Goal: Task Accomplishment & Management: Manage account settings

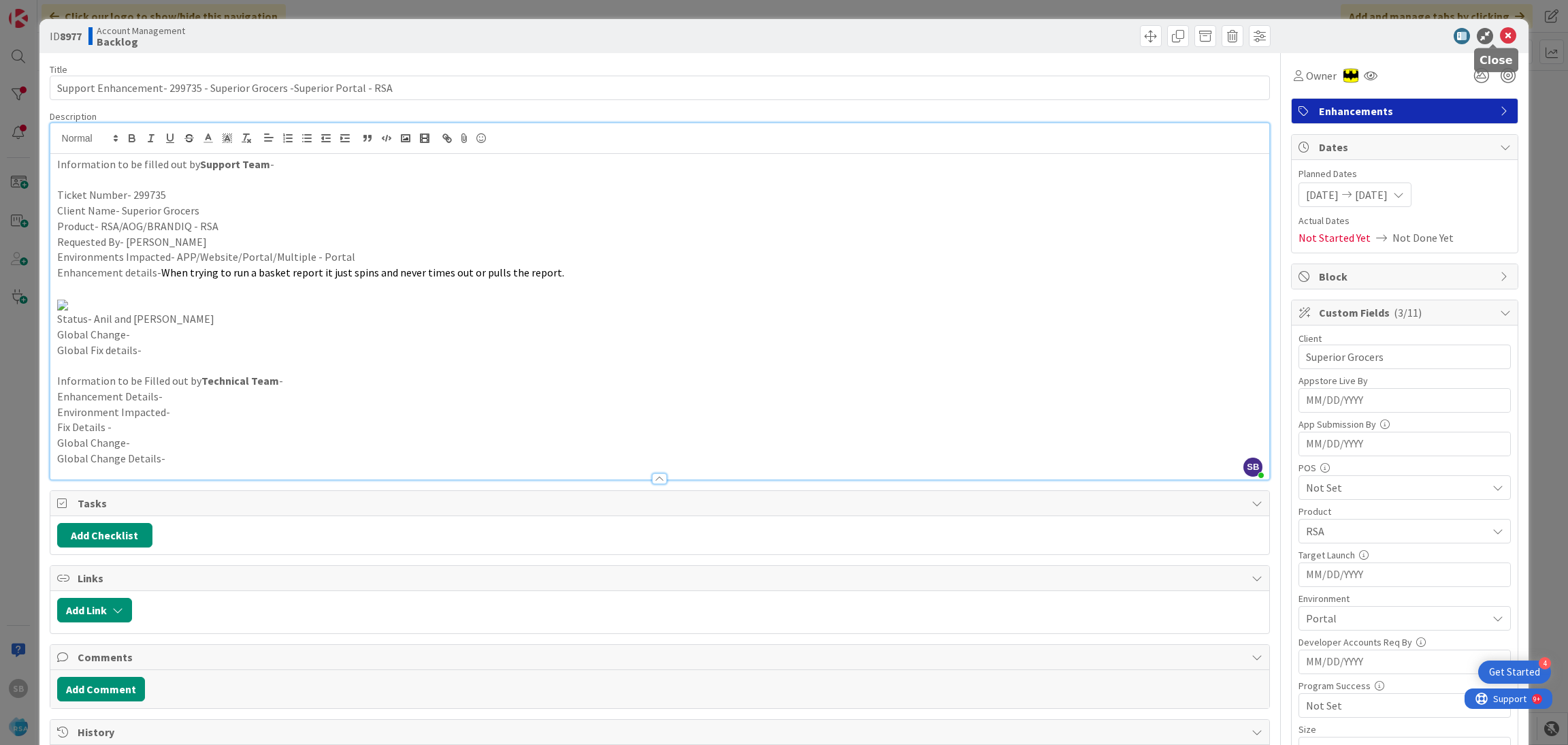
click at [1500, 30] on icon at bounding box center [1508, 36] width 16 height 16
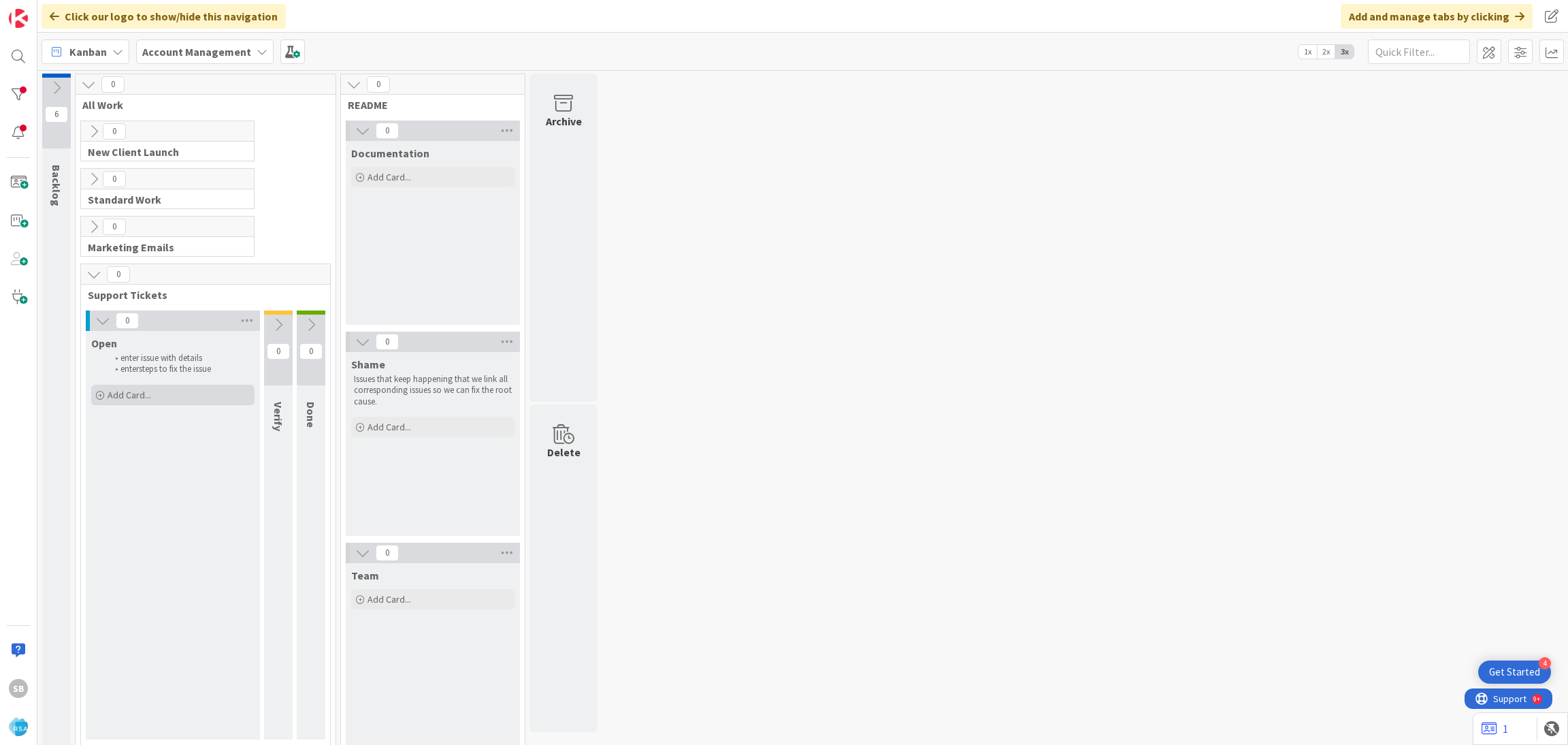
click at [125, 388] on div "Add Card..." at bounding box center [173, 395] width 163 height 20
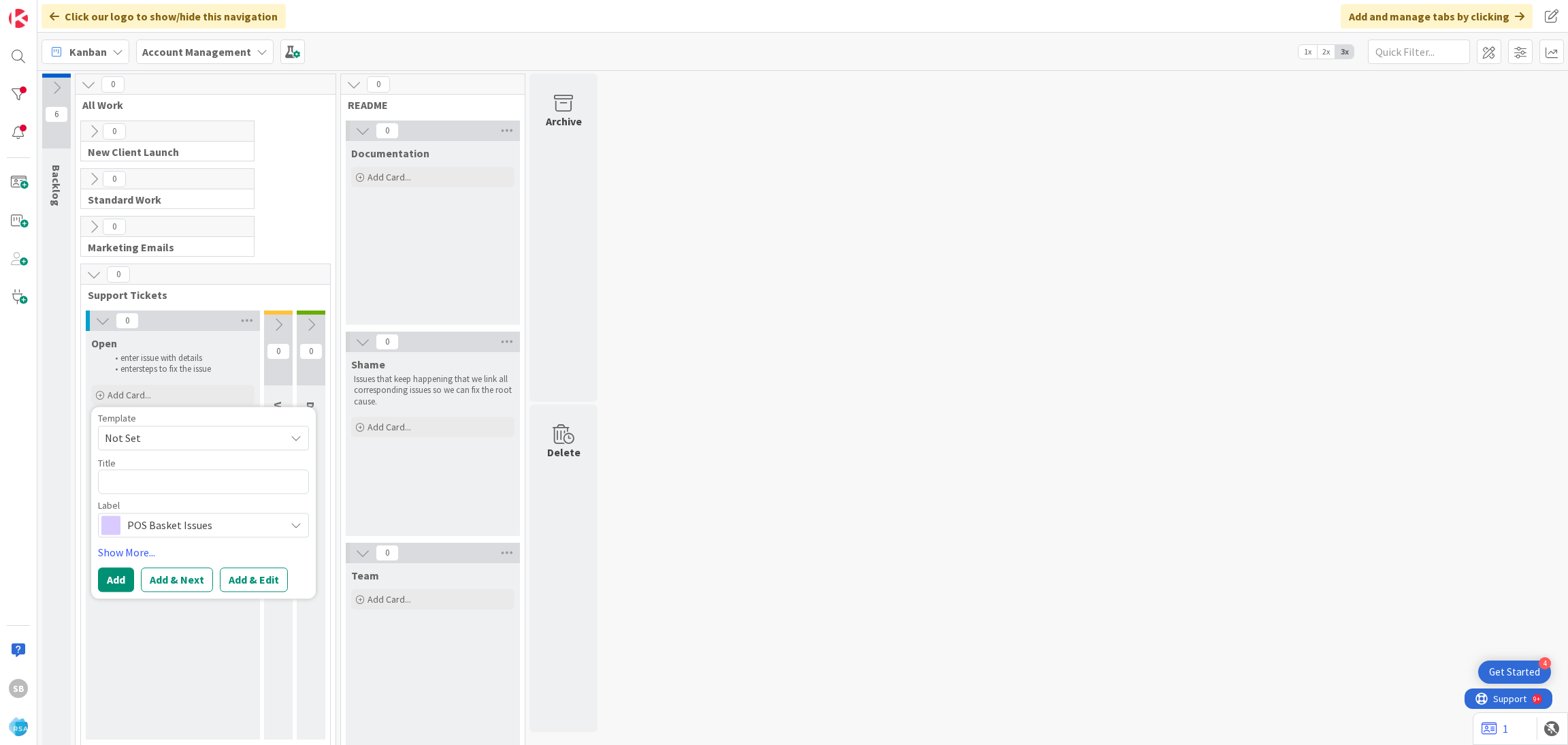
click at [162, 437] on span "Not Set" at bounding box center [189, 438] width 170 height 18
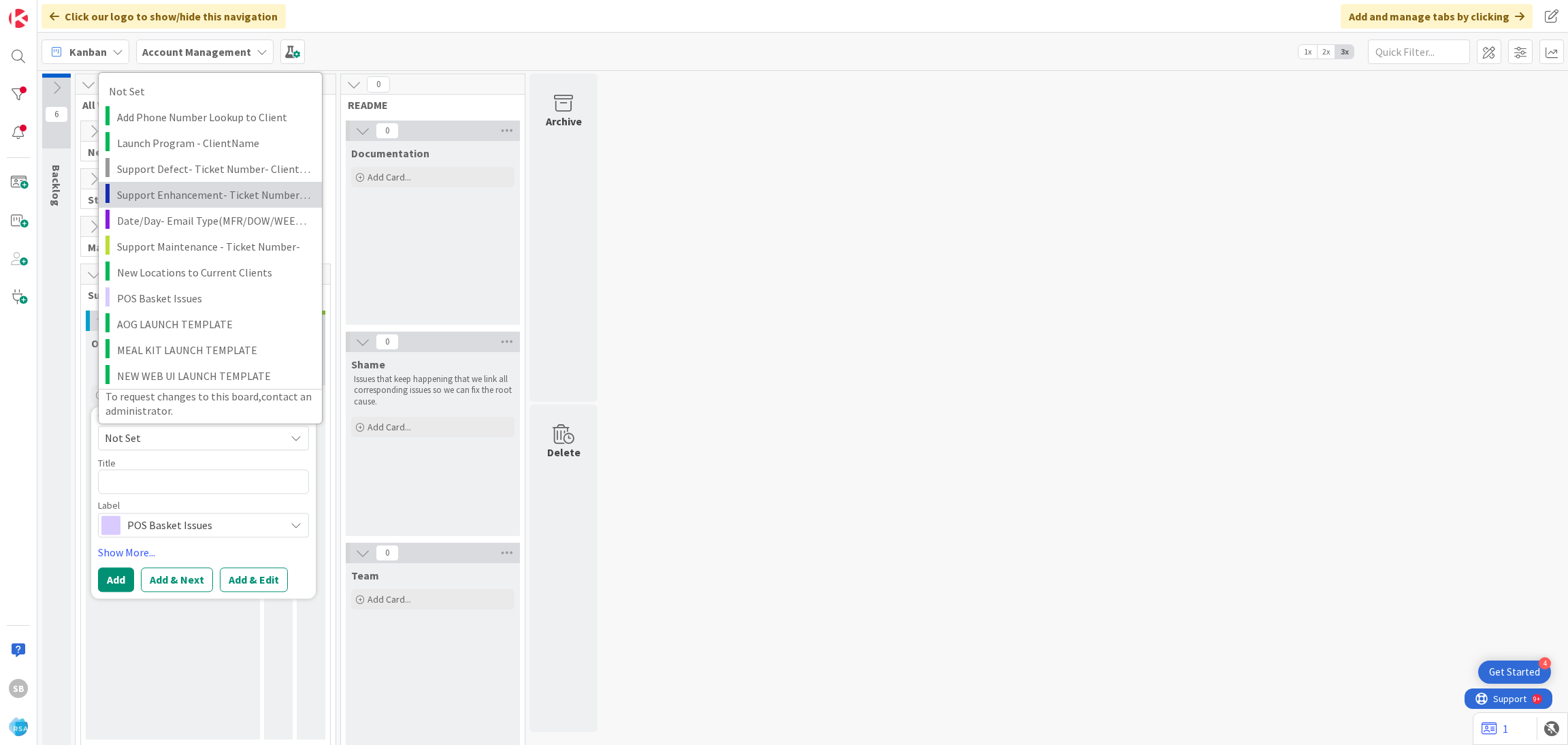
click at [217, 186] on span "Support Enhancement- Ticket Number- Client Name- Product Name" at bounding box center [214, 194] width 195 height 18
type textarea "x"
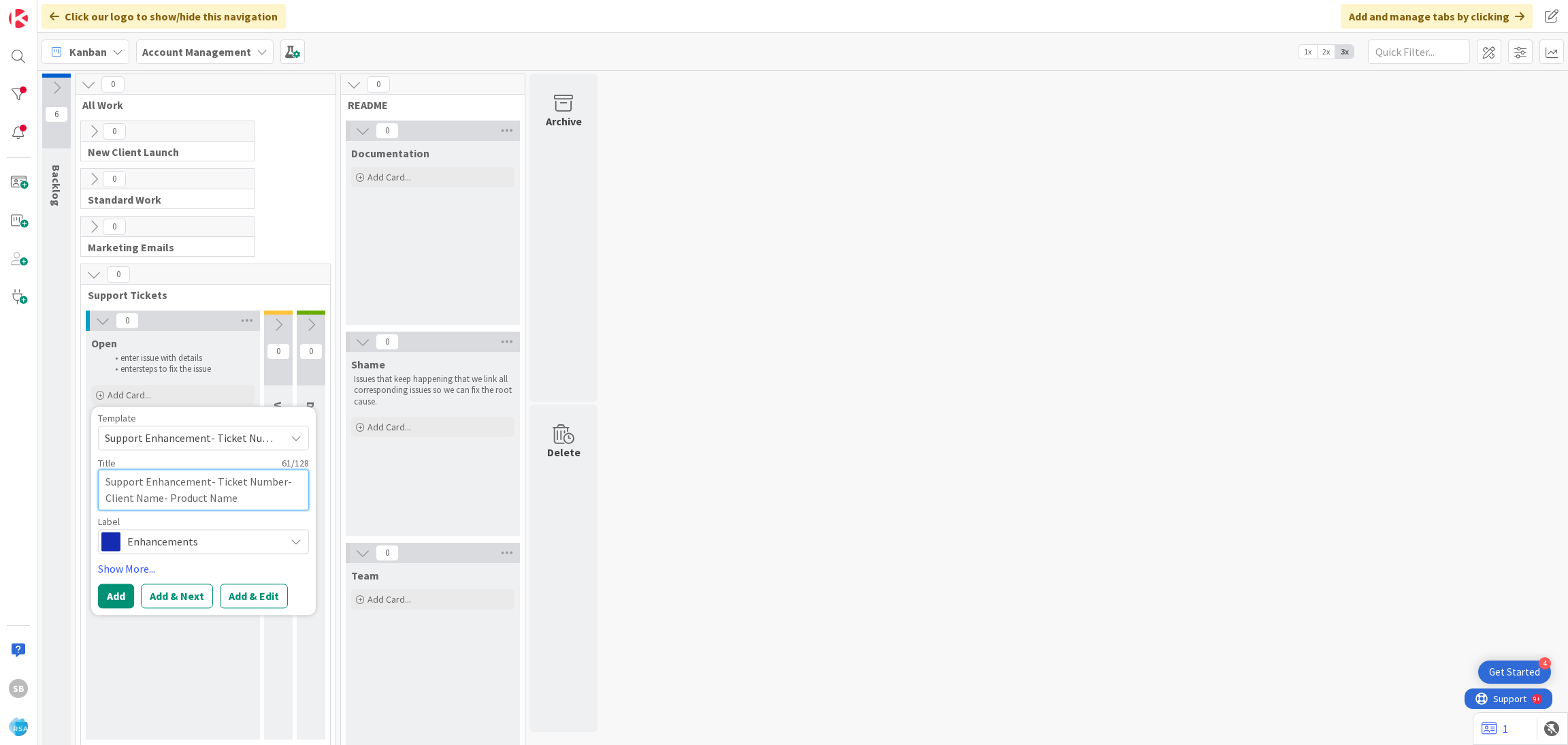
drag, startPoint x: 215, startPoint y: 487, endPoint x: 258, endPoint y: 508, distance: 47.9
click at [258, 508] on textarea "Support Enhancement- Ticket Number- Client Name- Product Name" at bounding box center [204, 490] width 211 height 41
type textarea "Support Enhancement-"
type textarea "x"
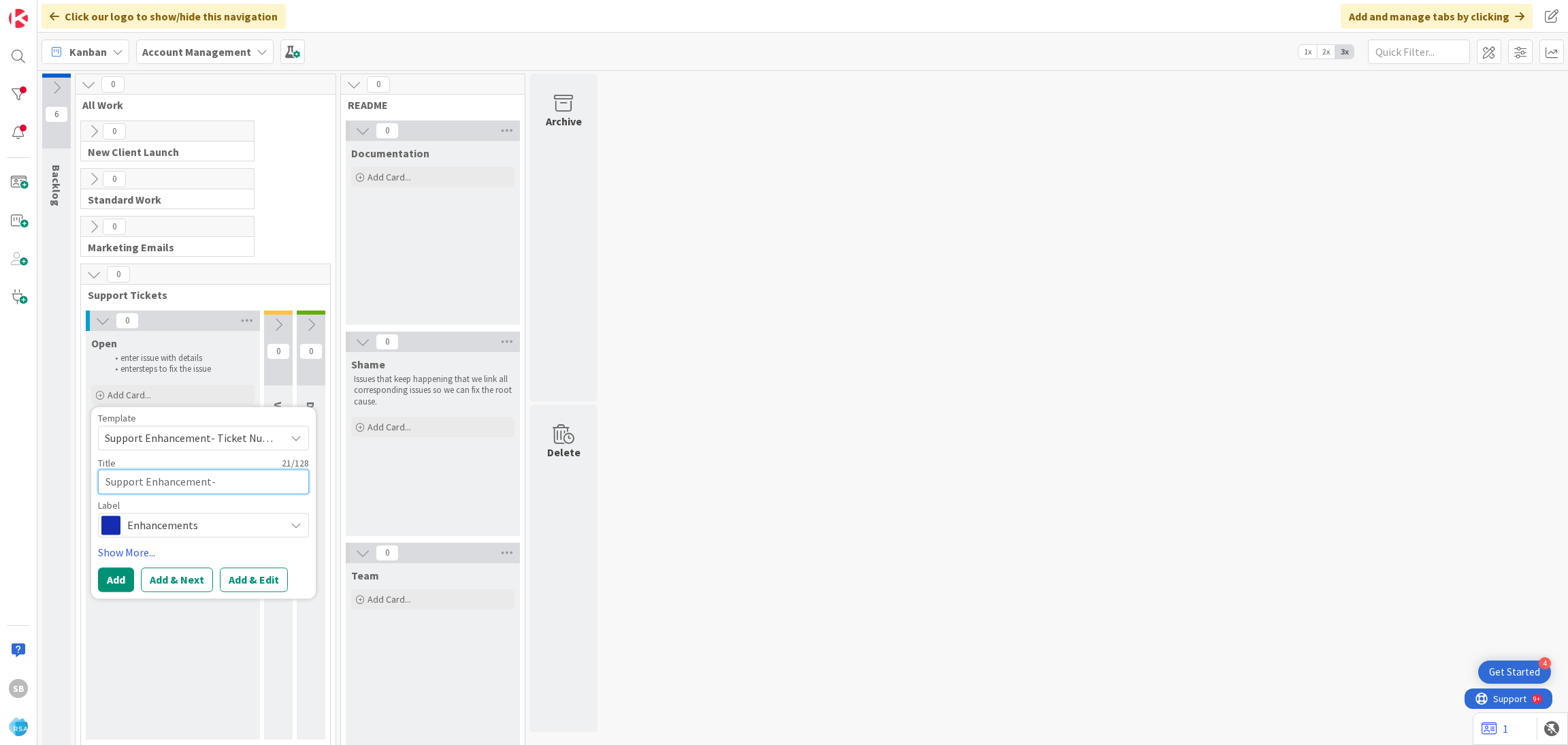
paste textarea "298983"
type textarea "Support Enhancement- 298983"
type textarea "x"
type textarea "Support Enhancement- 298983"
type textarea "x"
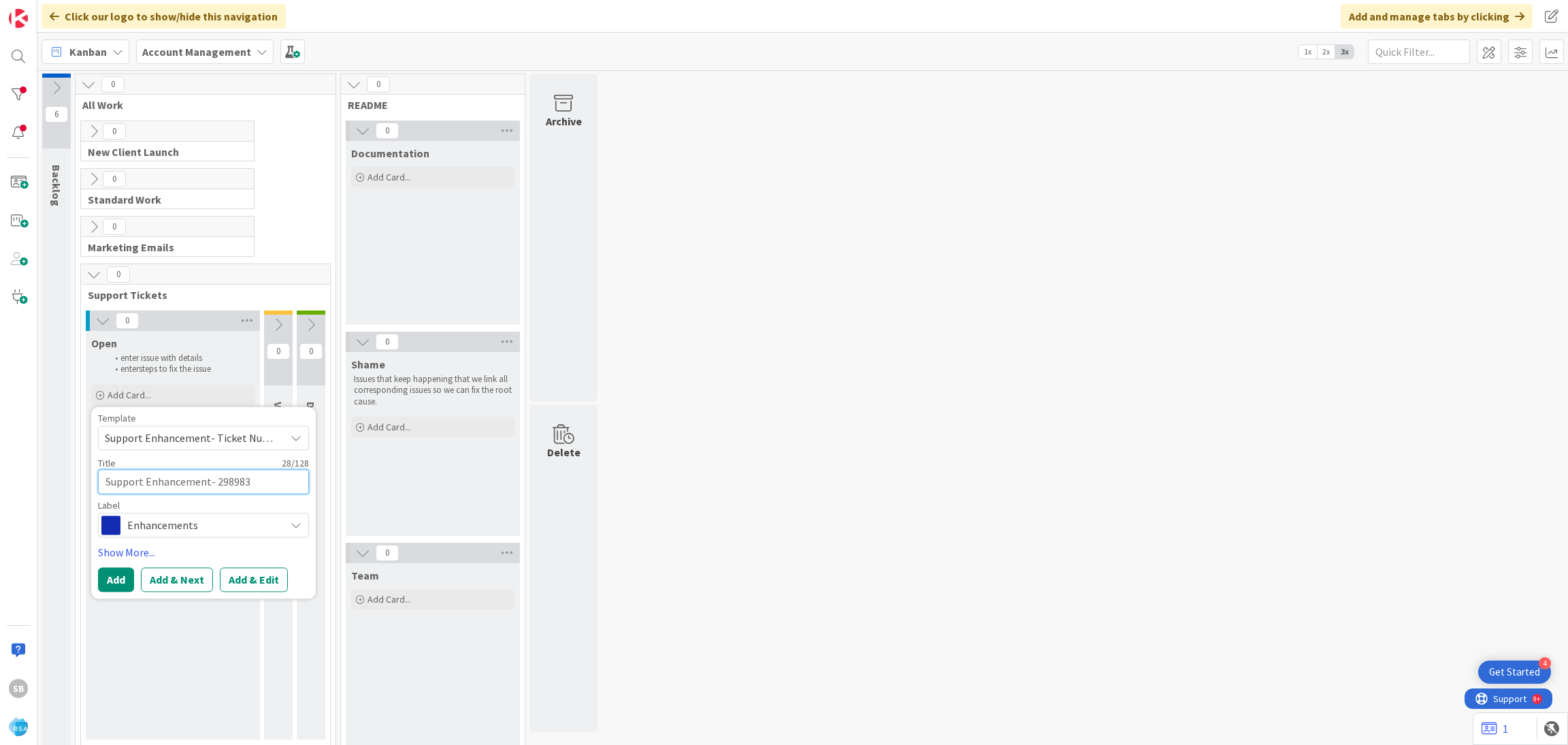
type textarea "Support Enhancement- 298983 0"
type textarea "x"
type textarea "Support Enhancement- 298983 0"
type textarea "x"
type textarea "Support Enhancement- 298983 0"
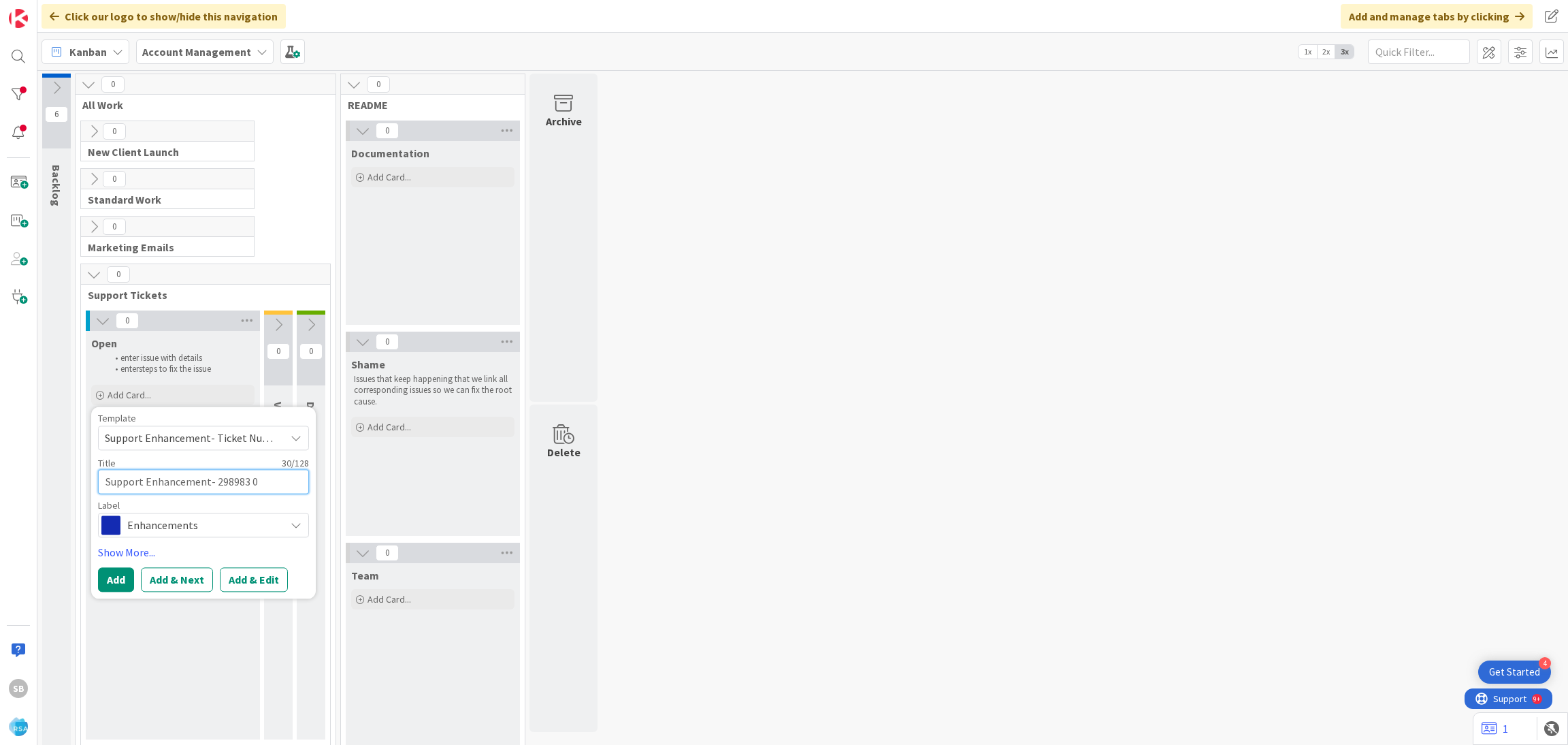
type textarea "x"
type textarea "Support Enhancement- 298983"
type textarea "x"
type textarea "Support Enhancement- 298983 -"
type textarea "x"
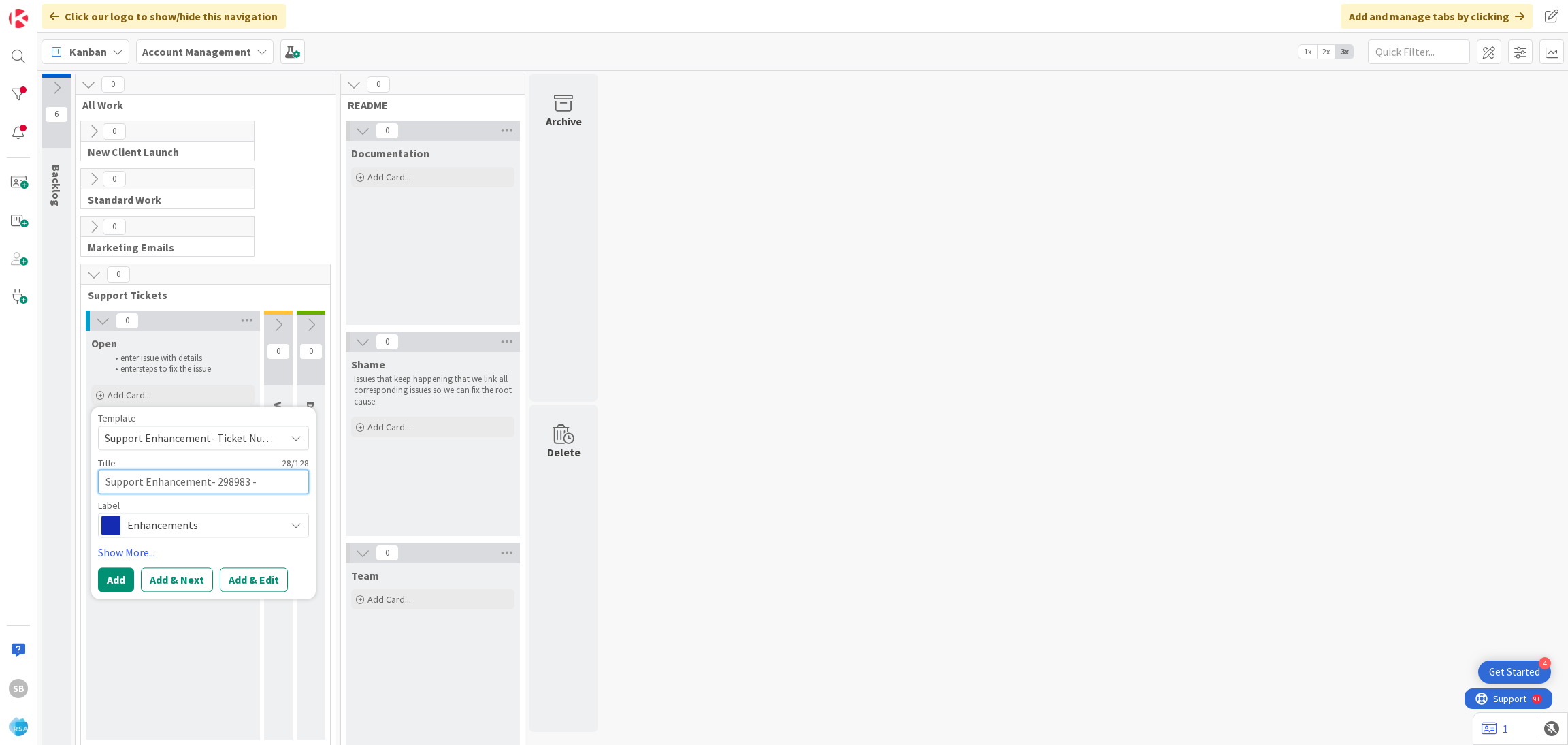
type textarea "Support Enhancement- 298983 -"
type textarea "x"
paste textarea "Hardings Market"
type textarea "Support Enhancement- 298983 - Hardings Market"
type textarea "x"
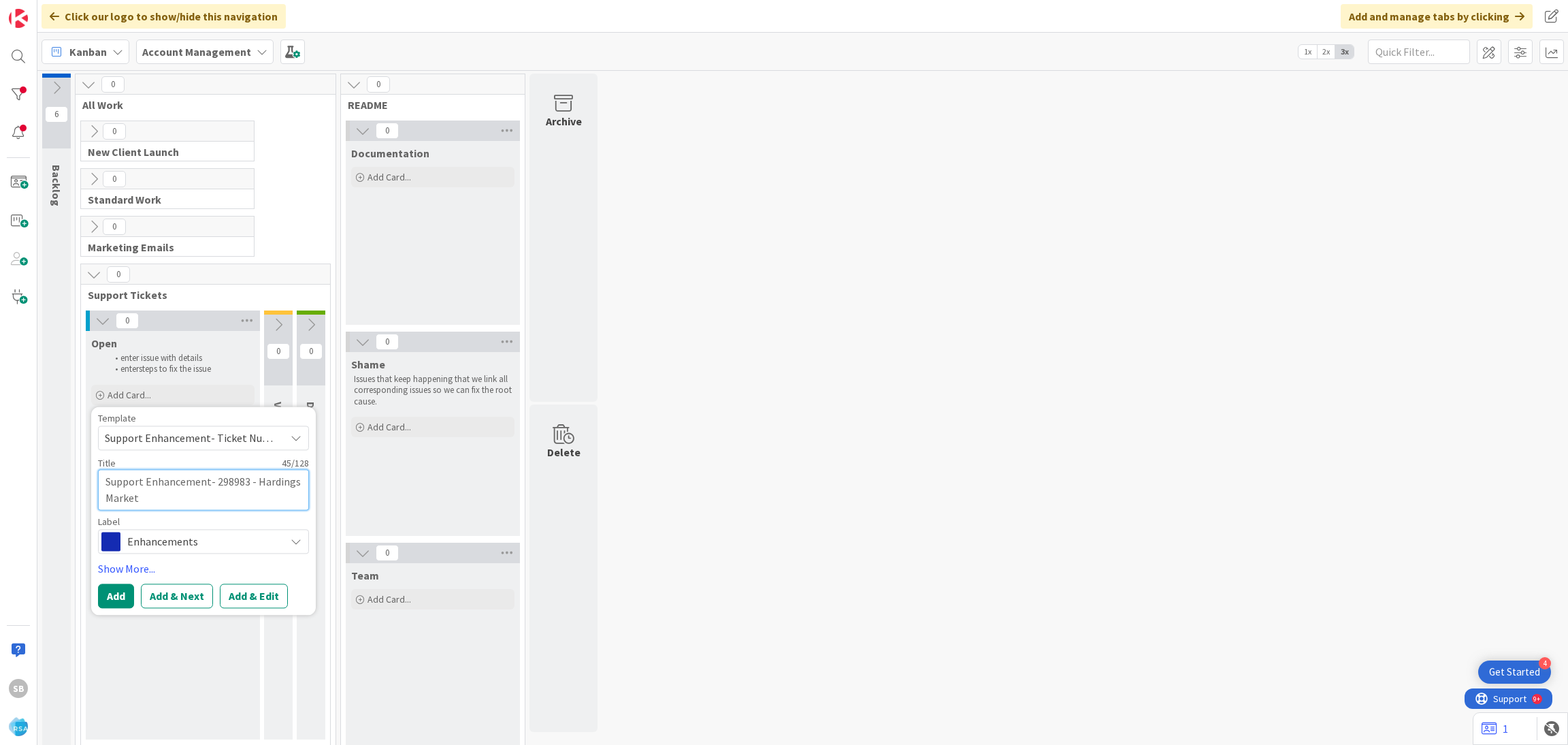
type textarea "Support Enhancement- 298983 - Hardings Market-"
type textarea "x"
type textarea "Support Enhancement- 298983 - Hardings Market-"
type textarea "x"
paste textarea "Lost my $5 Reward"
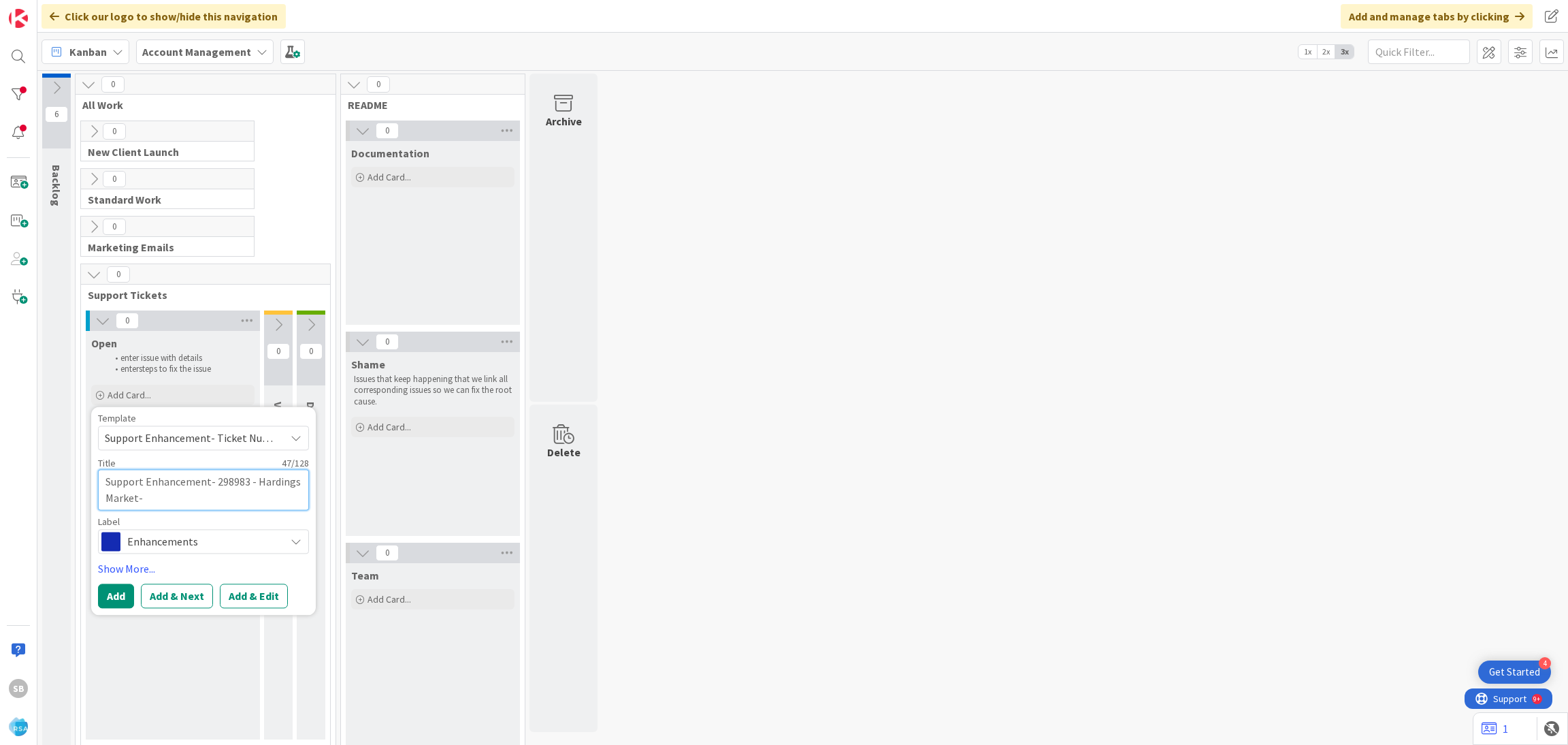
type textarea "Support Enhancement- 298983 - Hardings Market- Lost my $5 Reward"
type textarea "x"
type textarea "Support Enhancement- 298983 - Hardings Market- Lost my $5 Reward-"
type textarea "x"
type textarea "Support Enhancement- 298983 - Hardings Market- Lost my $5 Reward-"
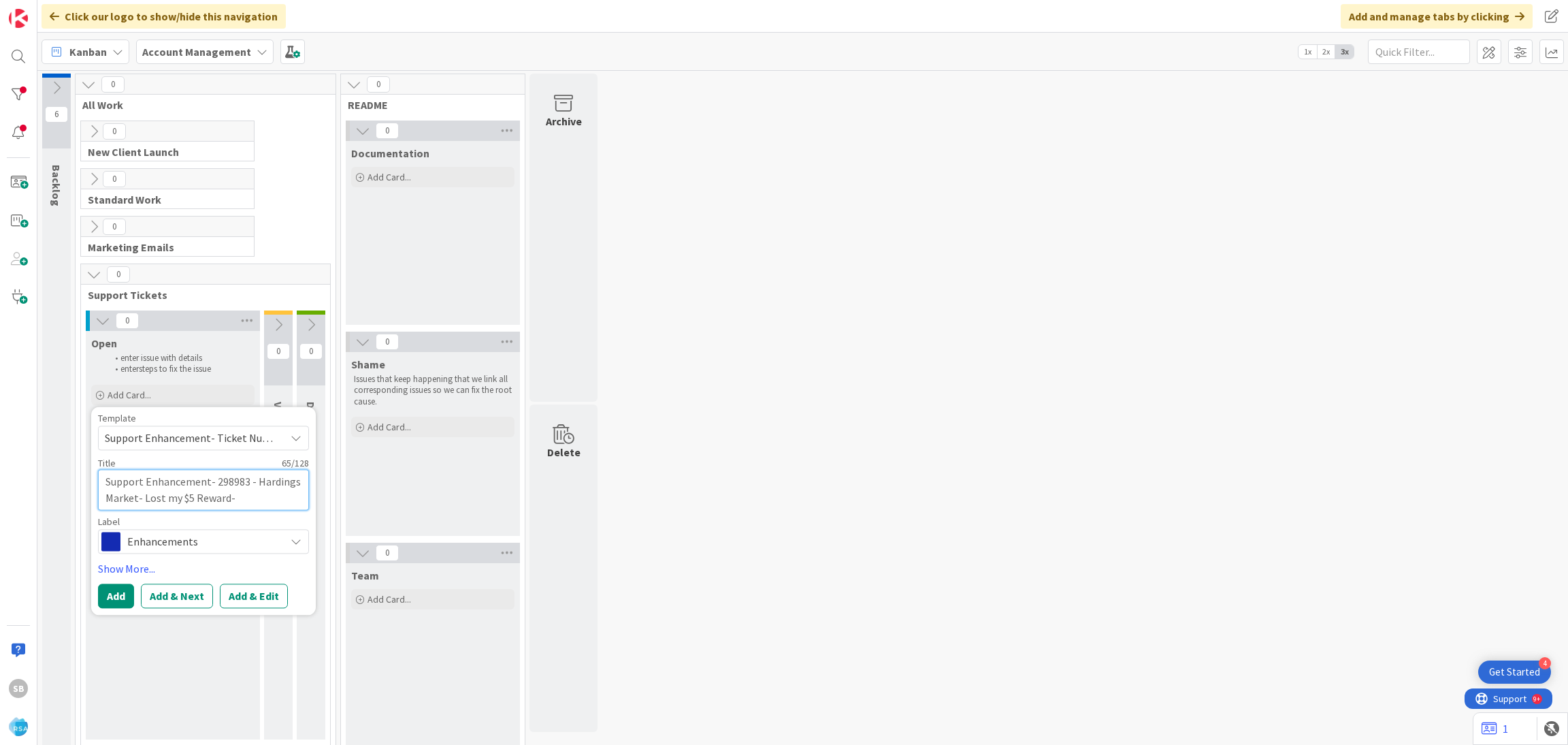
type textarea "x"
type textarea "Support Enhancement- 298983 - Hardings Market- Lost my $5 Reward- R"
type textarea "x"
type textarea "Support Enhancement- 298983 - Hardings Market- Lost my $5 Reward- RS"
type textarea "x"
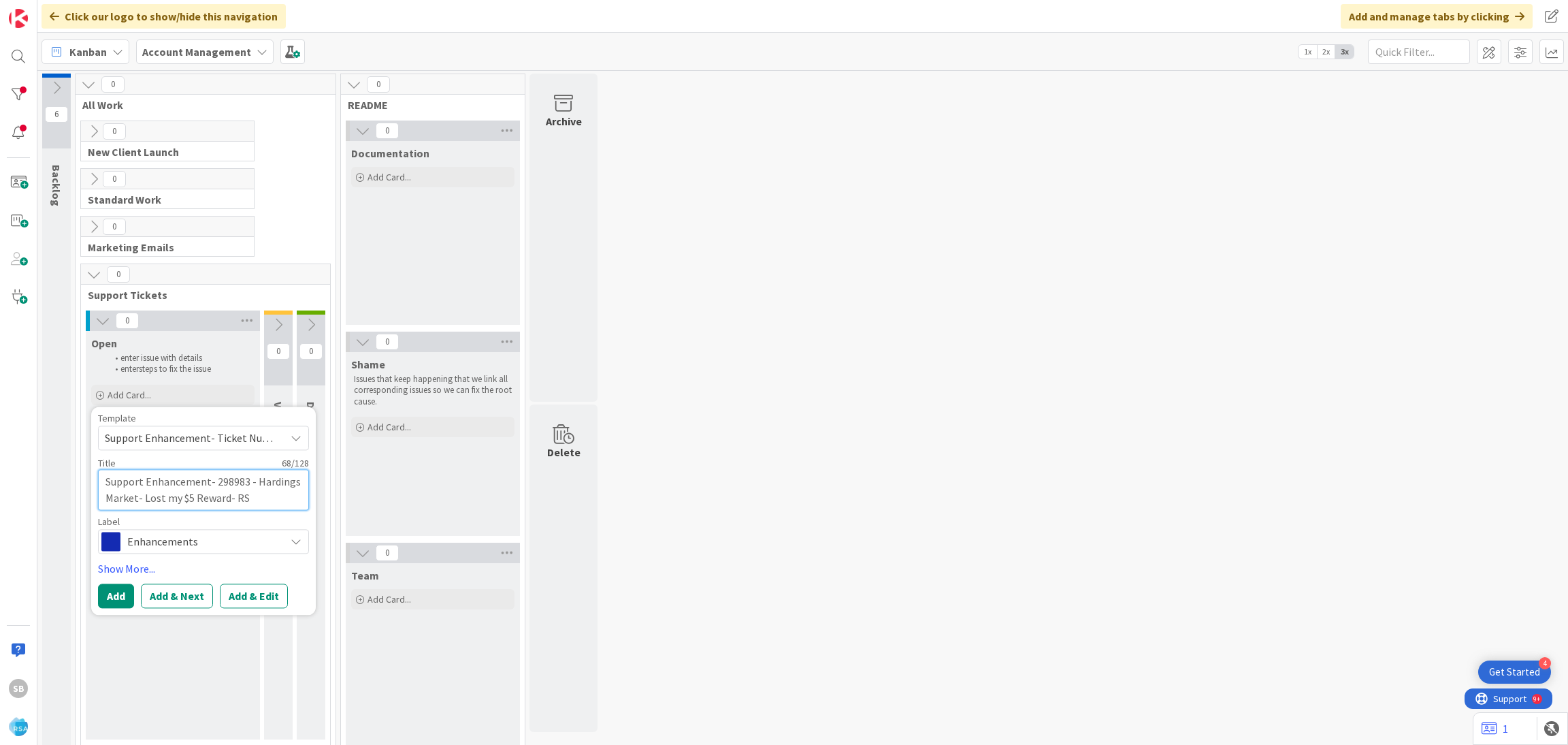
type textarea "Support Enhancement- 298983 - Hardings Market- Lost my $5 Reward- RSA"
type textarea "x"
type textarea "Support Enhancement- 298983 - Hardings Market- Lost my $5 Reward- RSA"
click at [242, 591] on button "Add & Edit" at bounding box center [254, 595] width 68 height 25
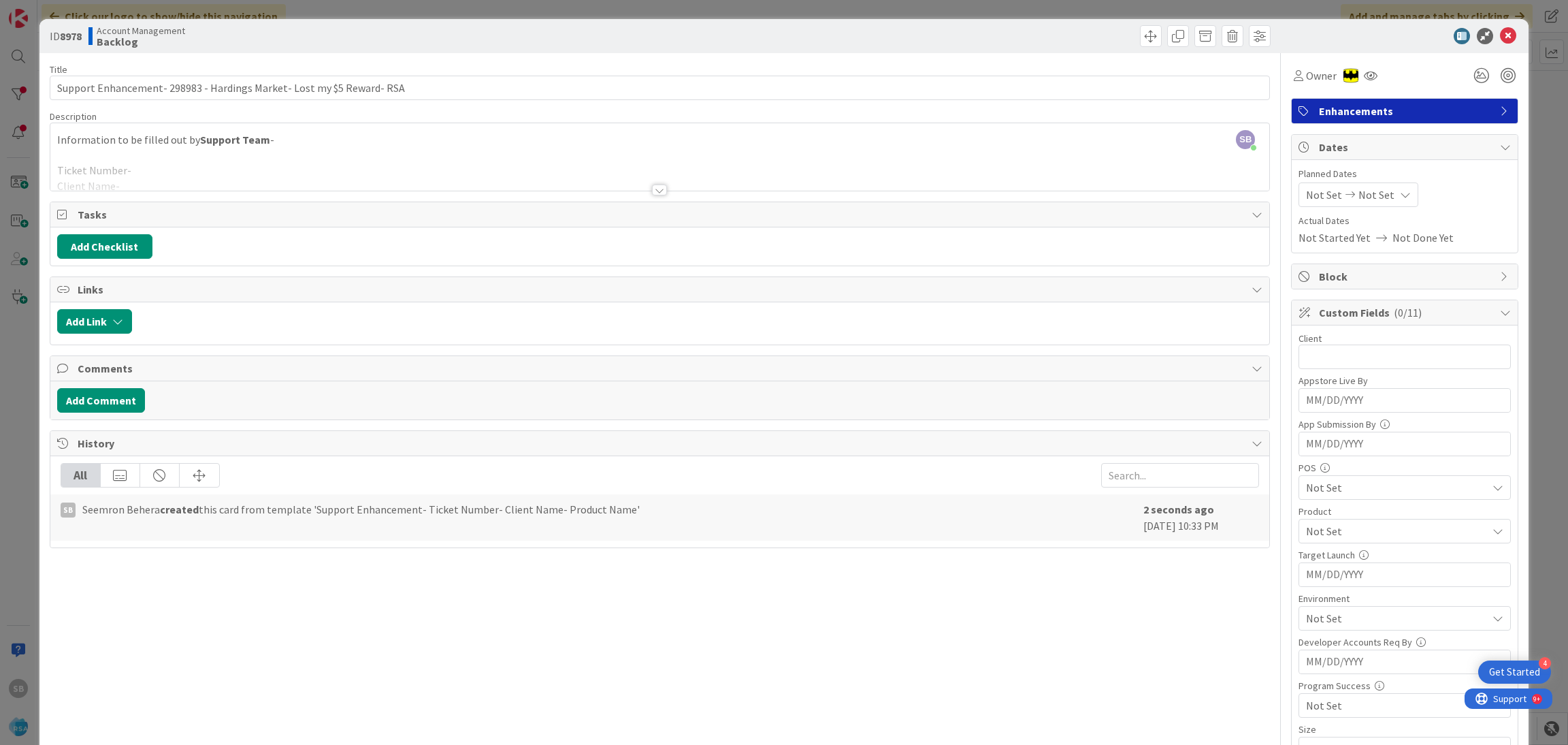
click at [382, 141] on div "SB Seemron Behera just joined Information to be filled out by Support Team - Ti…" at bounding box center [660, 157] width 1220 height 67
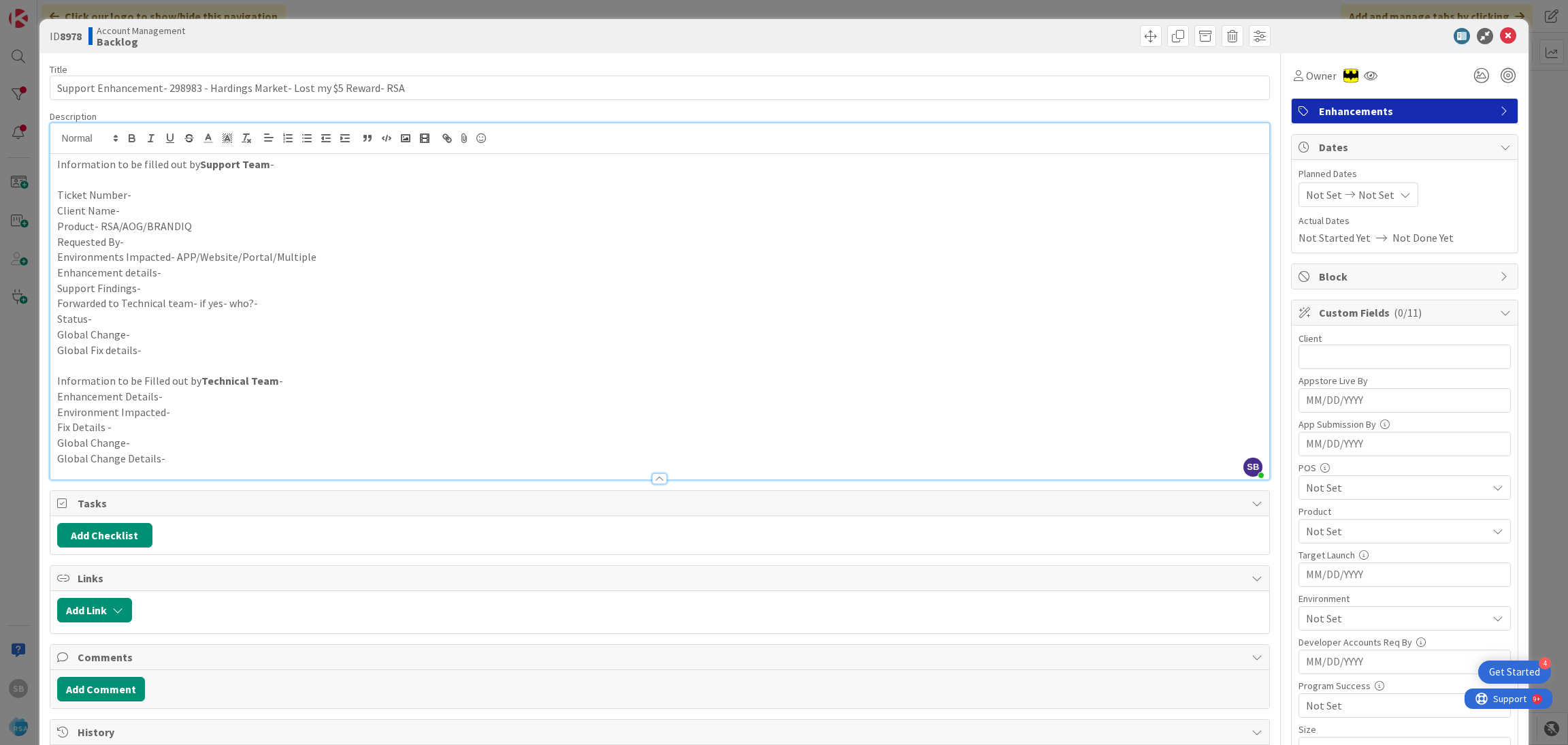
click at [137, 196] on p "Ticket Number-" at bounding box center [660, 195] width 1206 height 16
click at [183, 85] on input "Support Enhancement- 298983 - Hardings Market- Lost my $5 Reward- RSA" at bounding box center [660, 88] width 1221 height 25
click at [152, 189] on p "Ticket Number-" at bounding box center [660, 195] width 1206 height 16
click at [141, 207] on p "Client Name-" at bounding box center [660, 210] width 1206 height 16
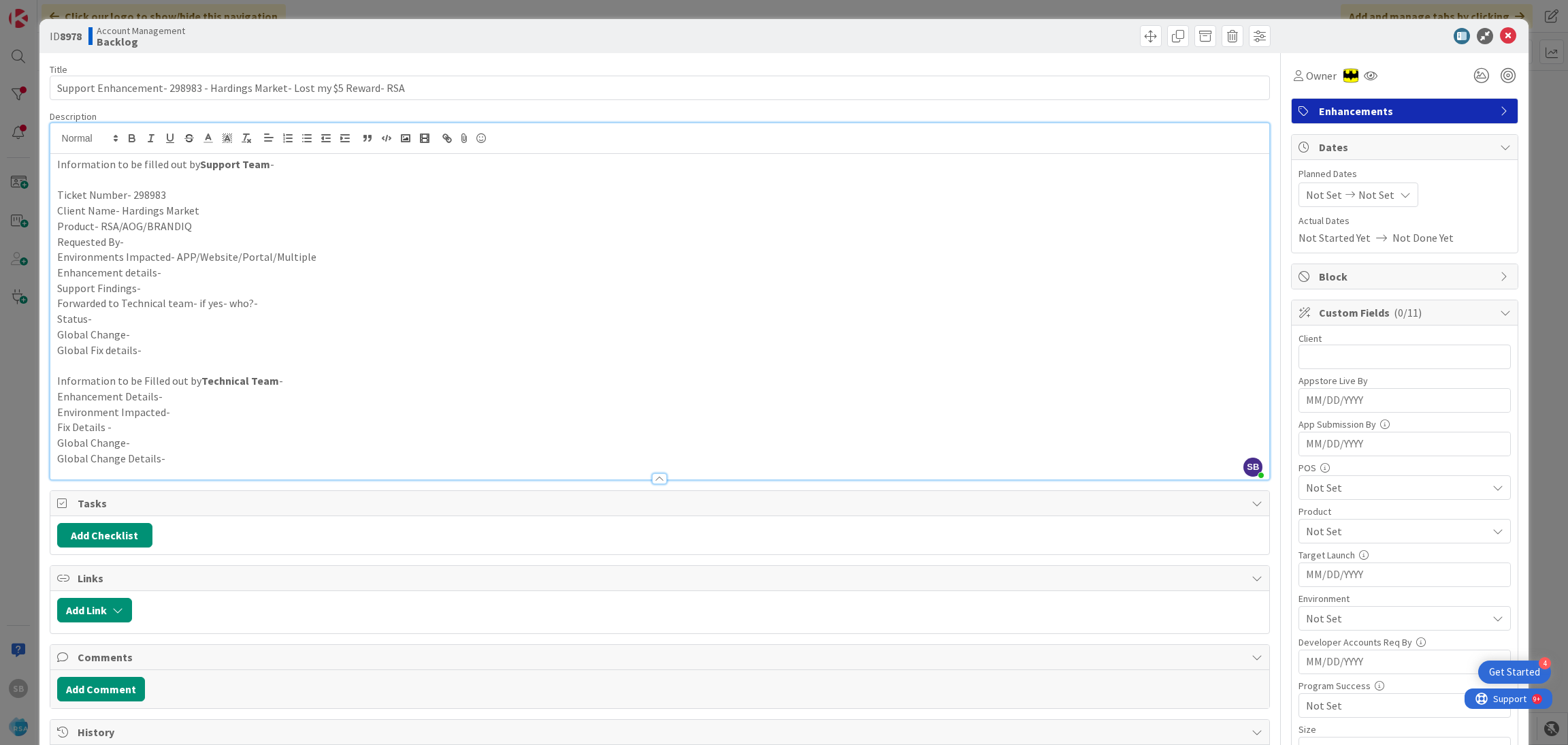
click at [198, 224] on p "Product- RSA/AOG/BRANDIQ" at bounding box center [660, 226] width 1206 height 16
click at [139, 241] on p "Requested By-" at bounding box center [660, 242] width 1206 height 16
click at [314, 255] on p "Environments Impacted- APP/Website/Portal/Multiple" at bounding box center [660, 257] width 1206 height 16
click at [181, 275] on p "Enhancement details-" at bounding box center [660, 273] width 1206 height 16
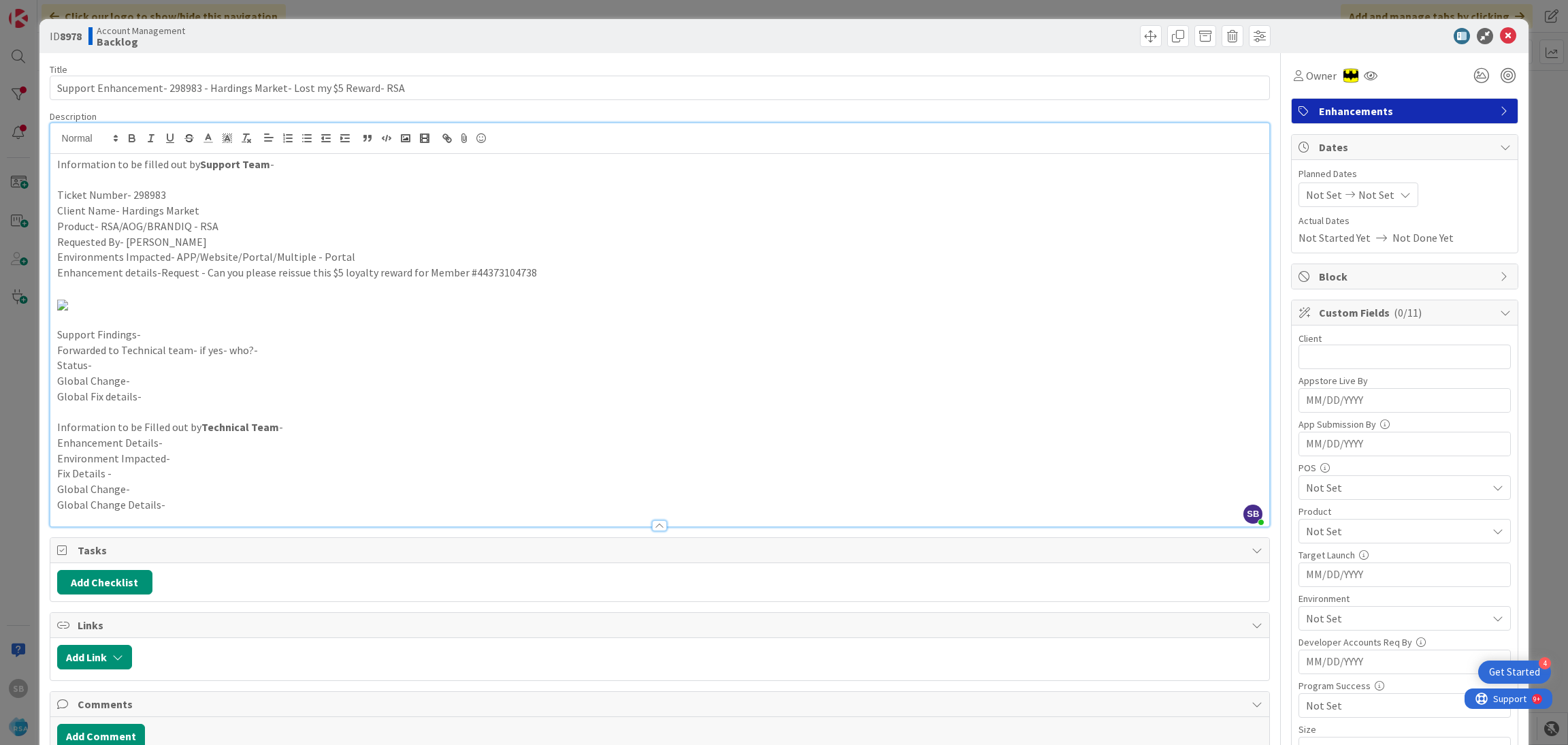
click at [141, 332] on p "Support Findings-" at bounding box center [660, 335] width 1206 height 16
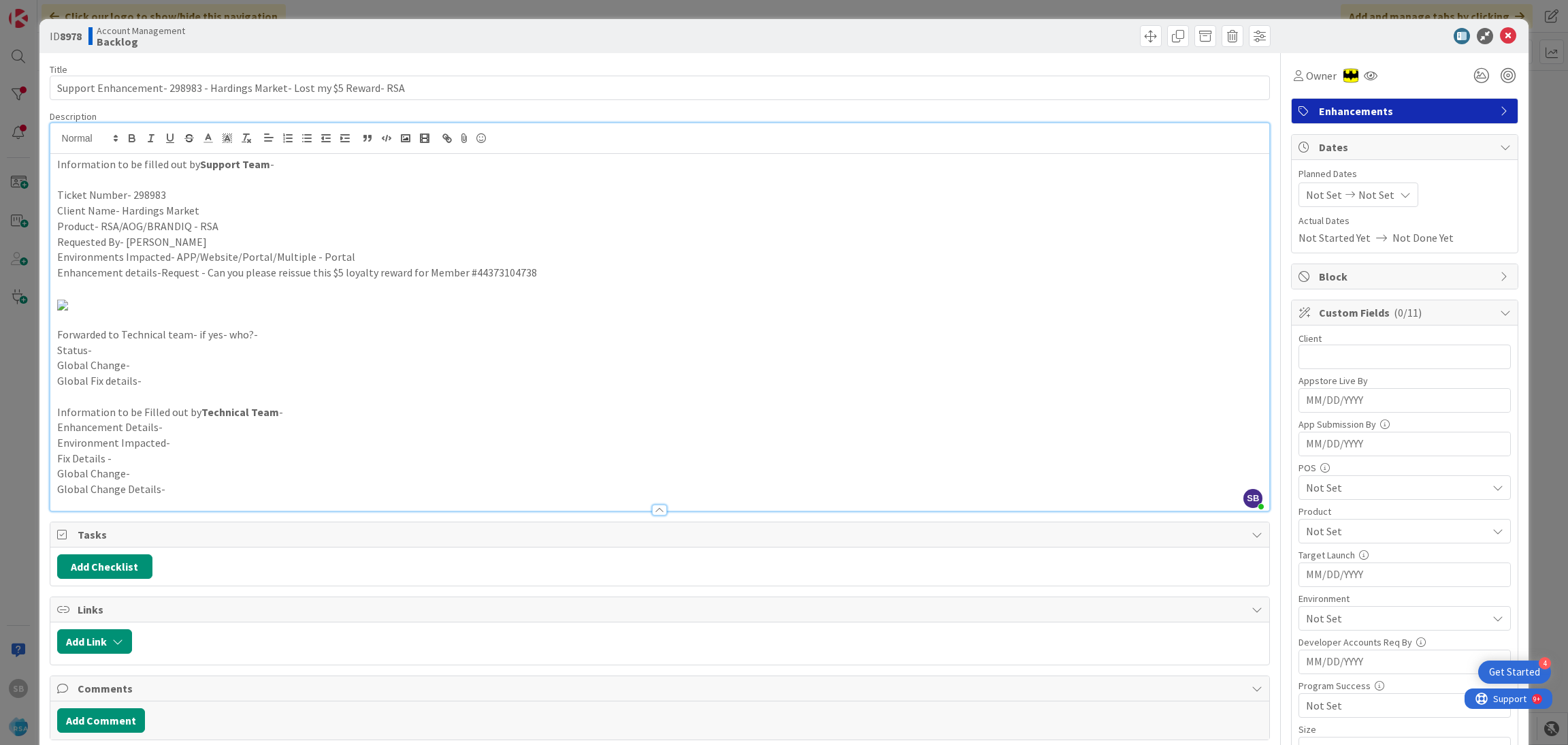
click at [280, 342] on p "Forwarded to Technical team- if yes- who?-" at bounding box center [660, 335] width 1206 height 16
click at [228, 358] on p "Status-" at bounding box center [660, 350] width 1206 height 16
click at [1308, 204] on div "Not Set Not Set" at bounding box center [1358, 195] width 120 height 25
click at [1341, 308] on td "4" at bounding box center [1354, 313] width 26 height 26
type input "[DATE]"
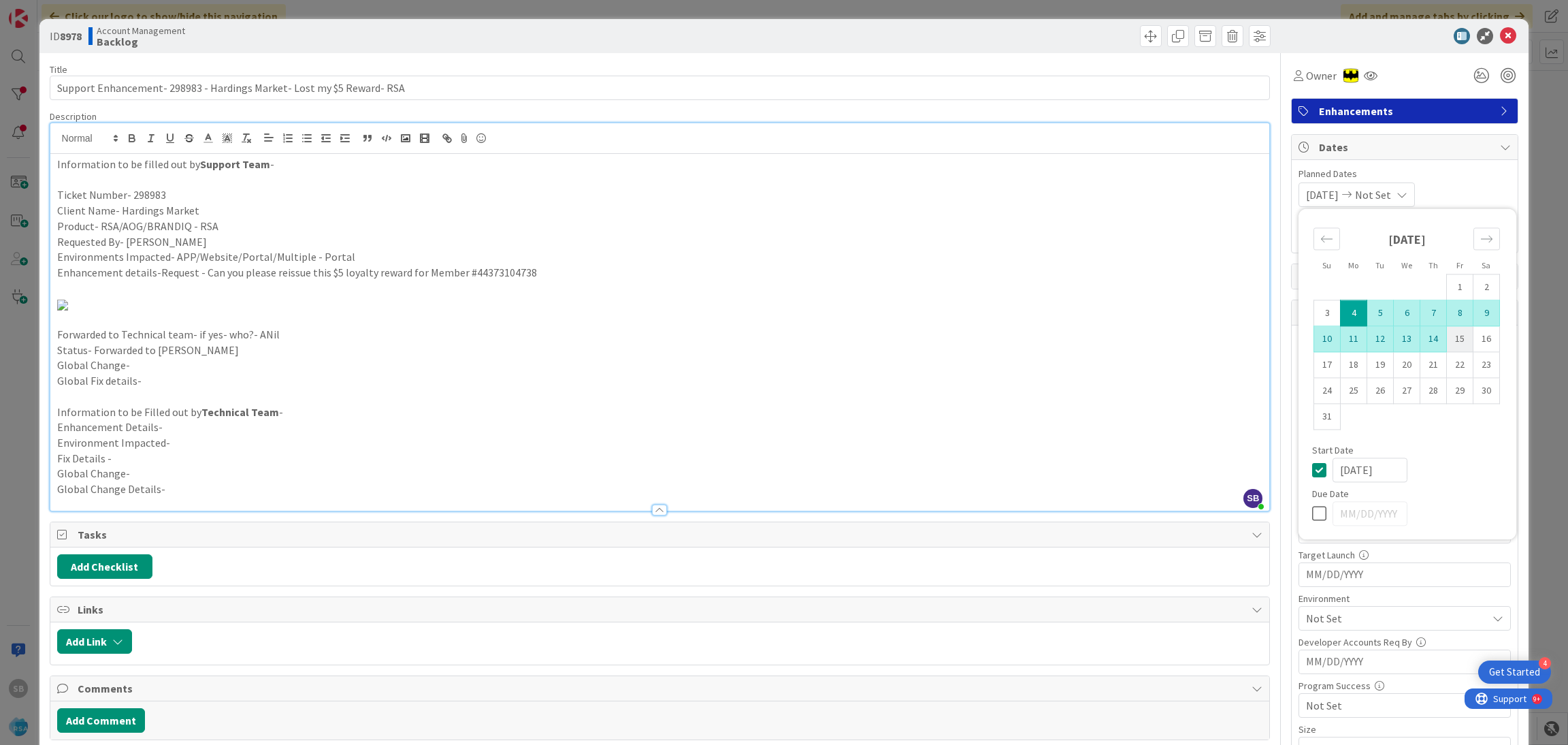
click at [1447, 337] on td "15" at bounding box center [1460, 339] width 26 height 26
type input "[DATE]"
click at [1445, 193] on div "[DATE] [DATE] Su Mo Tu We Th Fr Sa [DATE] 1 2 3 4 5 6 7 8 9 10 11 12 13 14 15 1…" at bounding box center [1405, 195] width 213 height 25
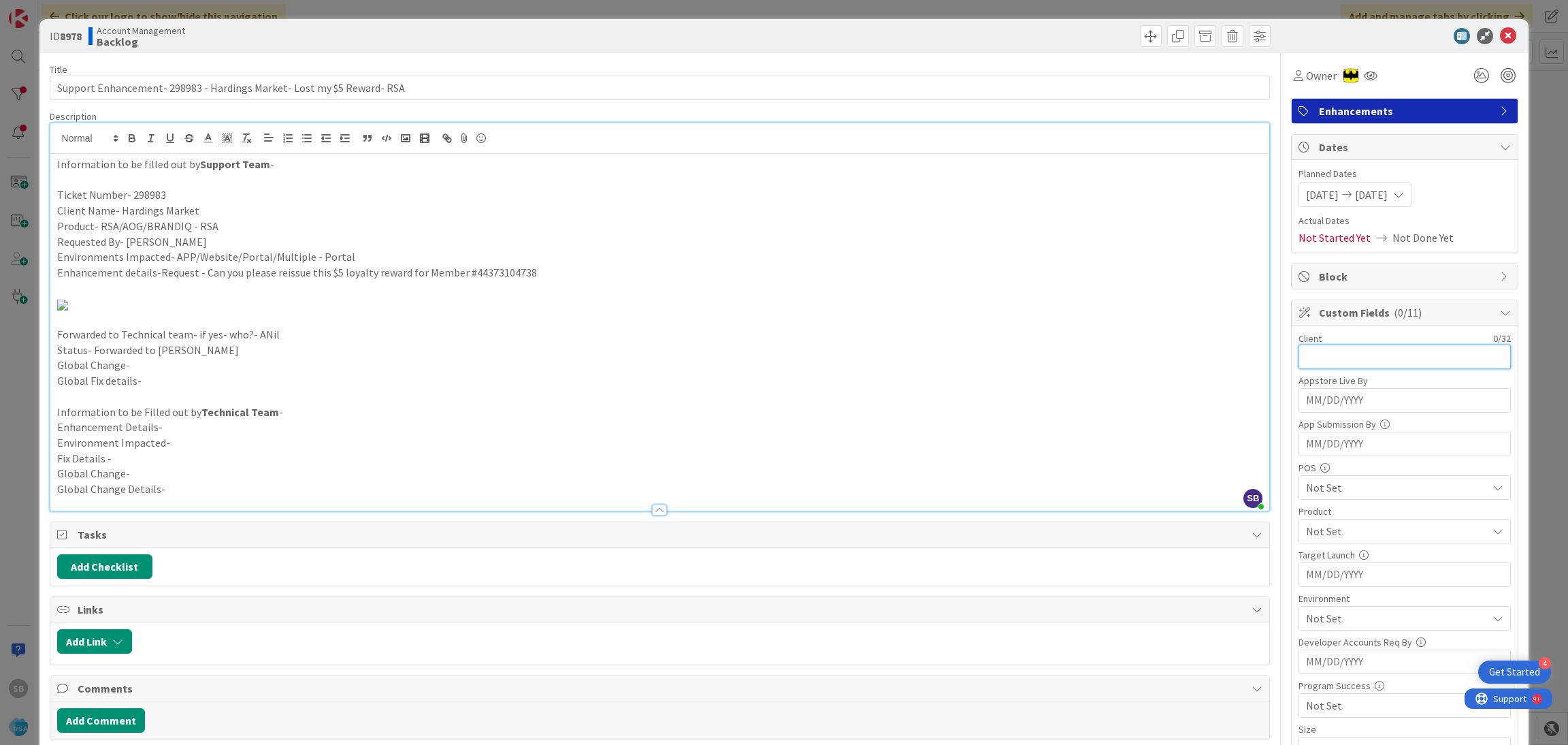
click at [1319, 351] on input "text" at bounding box center [1405, 356] width 213 height 25
type input "Hardings Market"
click at [1306, 539] on span "Not Set" at bounding box center [1397, 531] width 181 height 16
click at [1367, 563] on link "RSA" at bounding box center [1402, 563] width 216 height 25
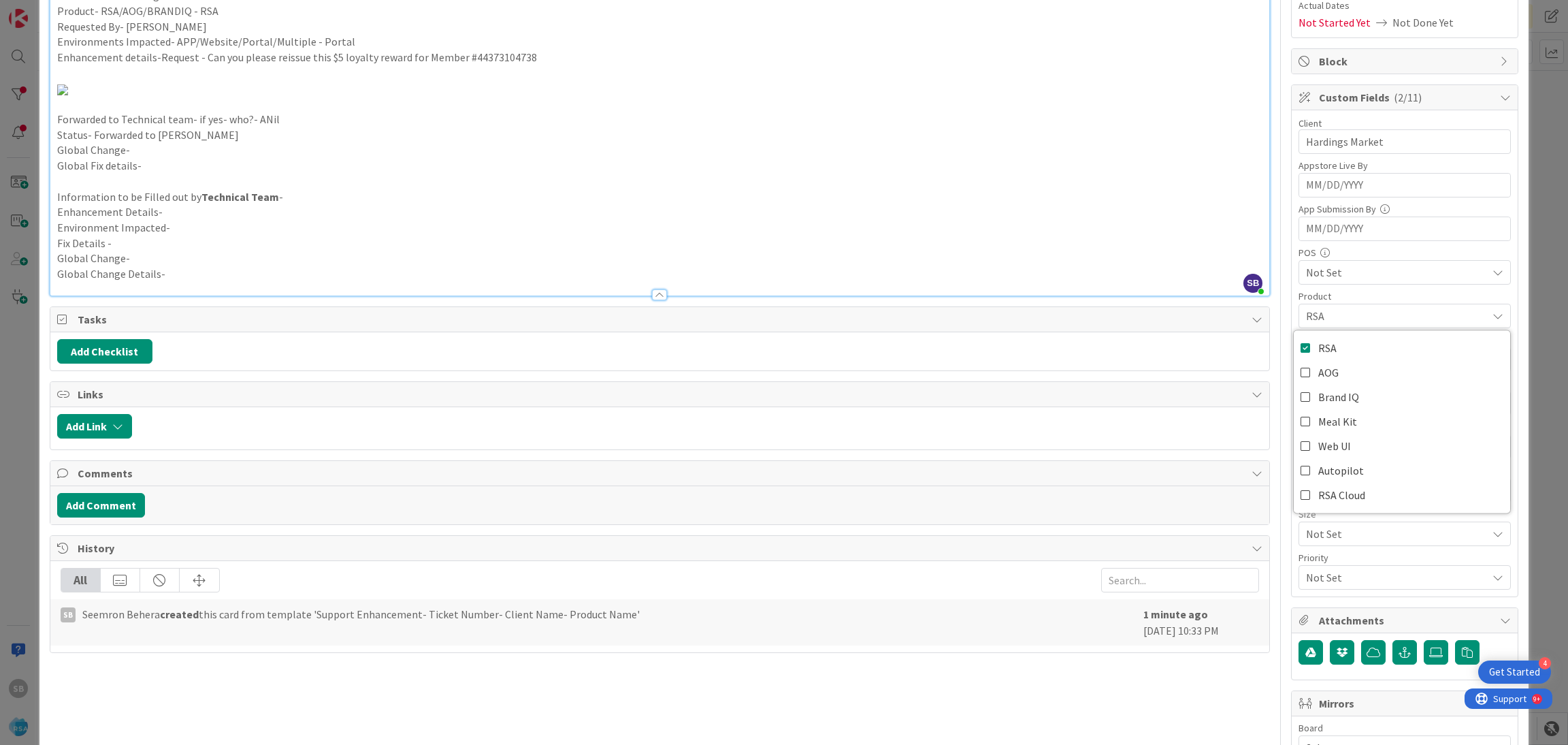
click at [1379, 278] on span "Not Set" at bounding box center [1397, 273] width 181 height 16
click at [1340, 270] on span "Not Set" at bounding box center [1397, 273] width 181 height 16
click at [1343, 394] on div "Not Set" at bounding box center [1405, 403] width 213 height 25
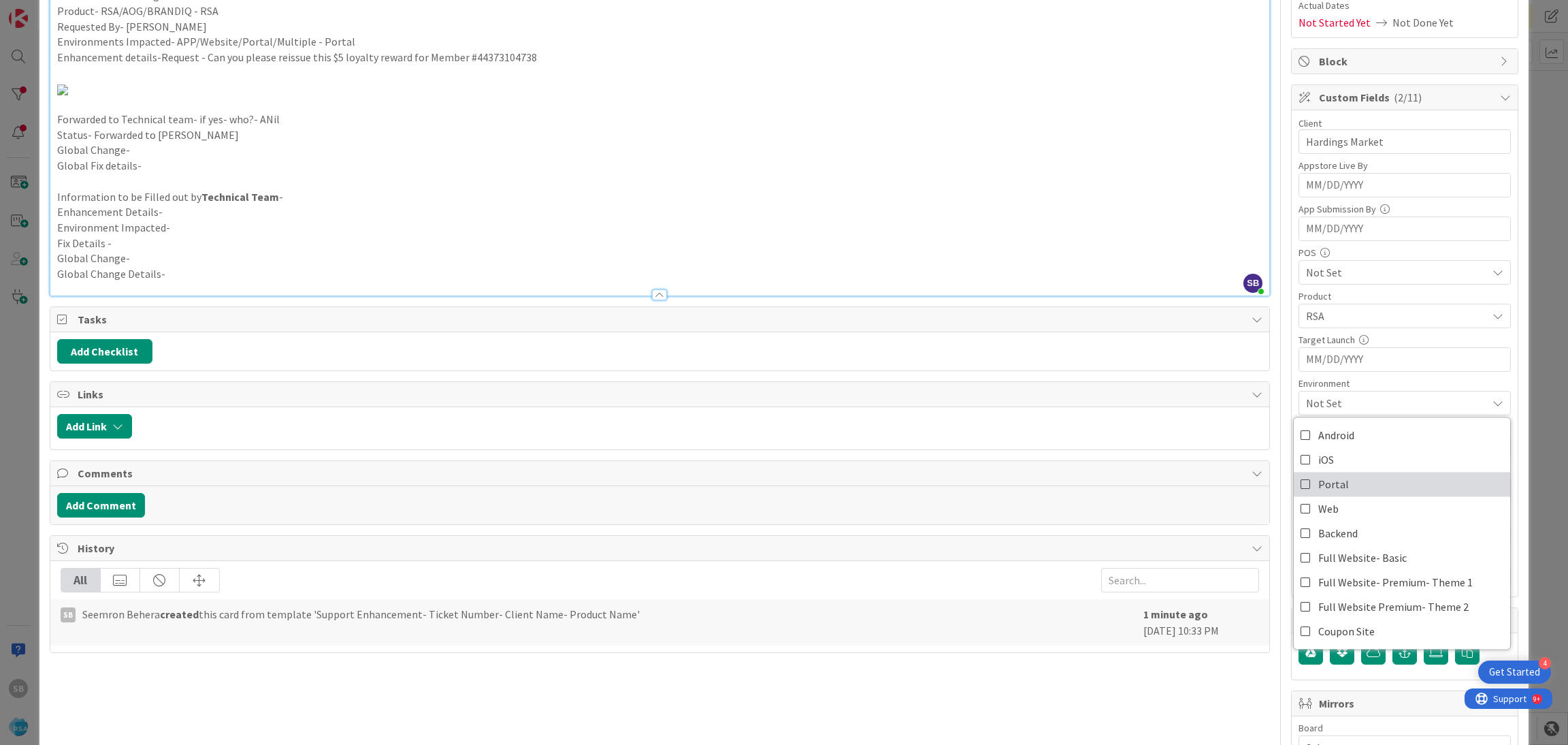
click at [1321, 476] on span "Portal" at bounding box center [1334, 484] width 31 height 20
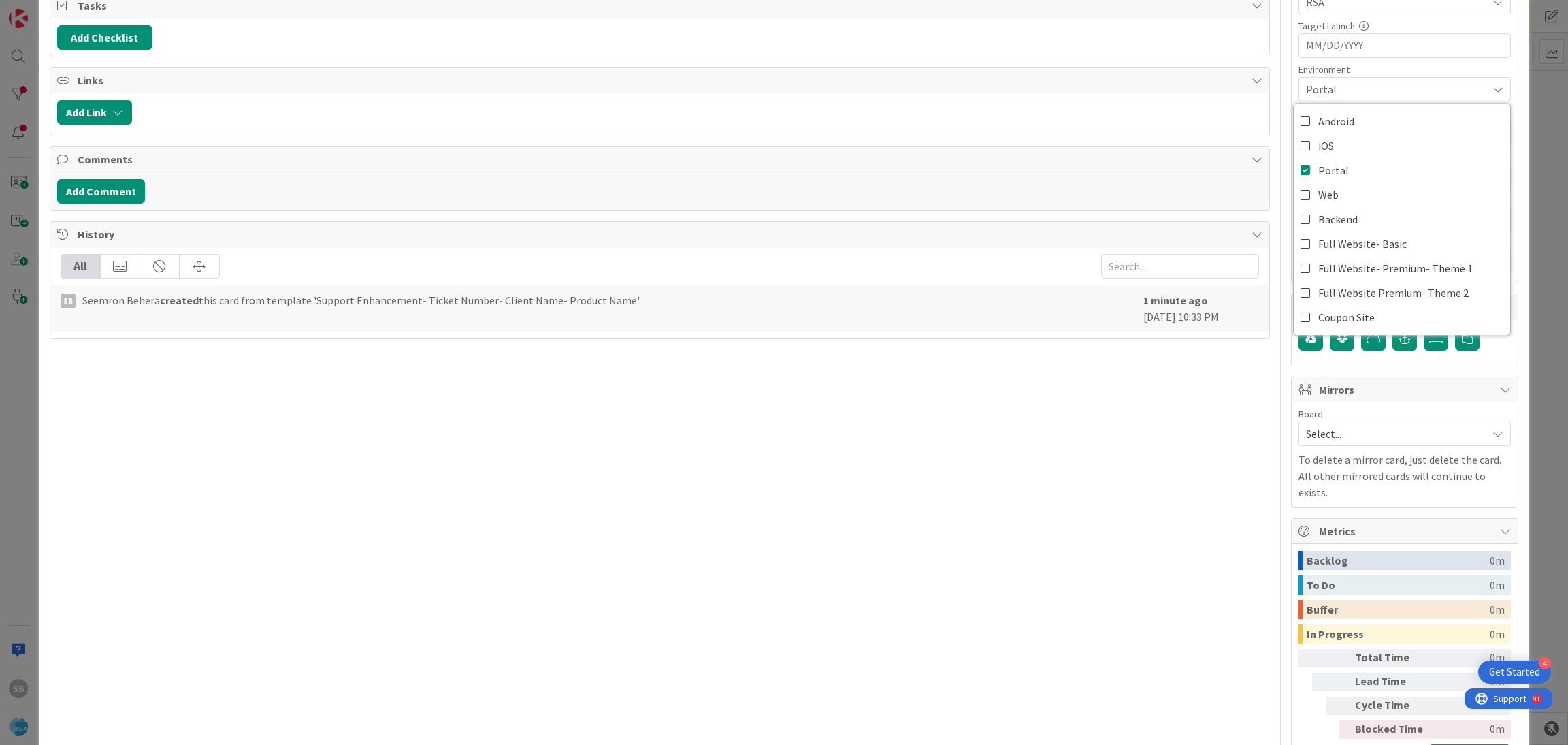
click at [1309, 427] on span "Select..." at bounding box center [1393, 434] width 174 height 19
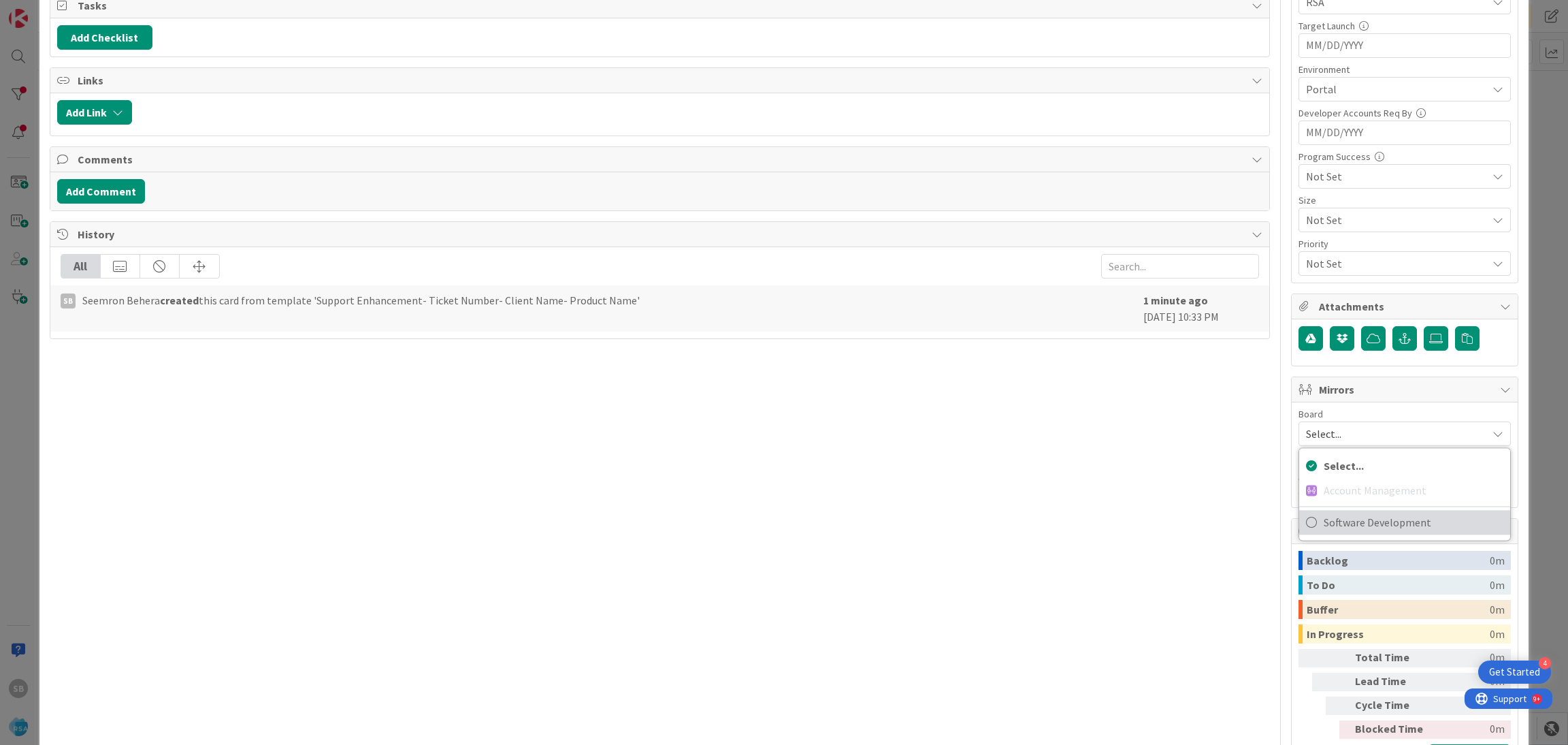
click at [1324, 519] on span "Software Development" at bounding box center [1414, 522] width 180 height 20
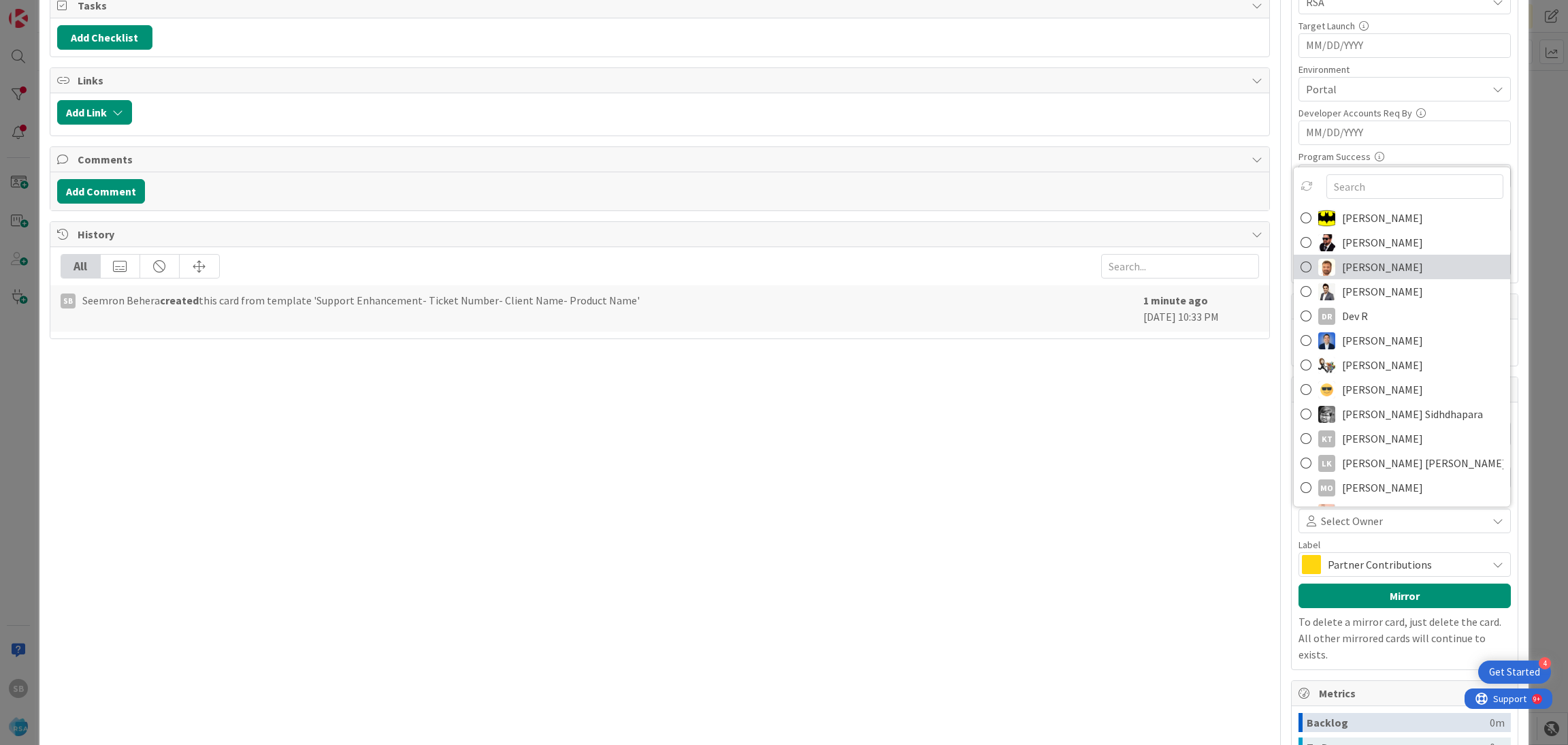
click at [1350, 270] on span "[PERSON_NAME]" at bounding box center [1382, 267] width 81 height 20
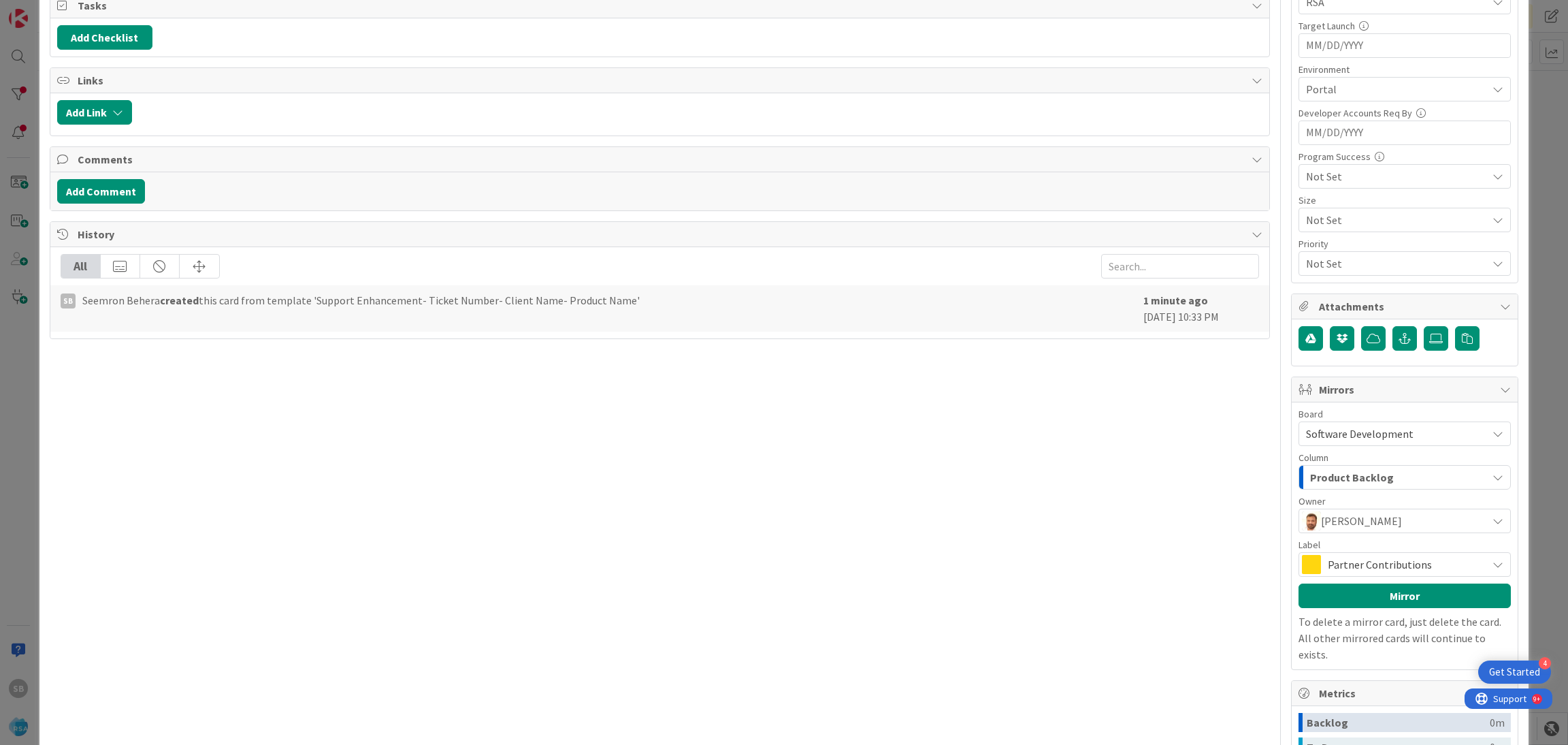
click at [1382, 557] on span "Partner Contributions" at bounding box center [1404, 564] width 153 height 19
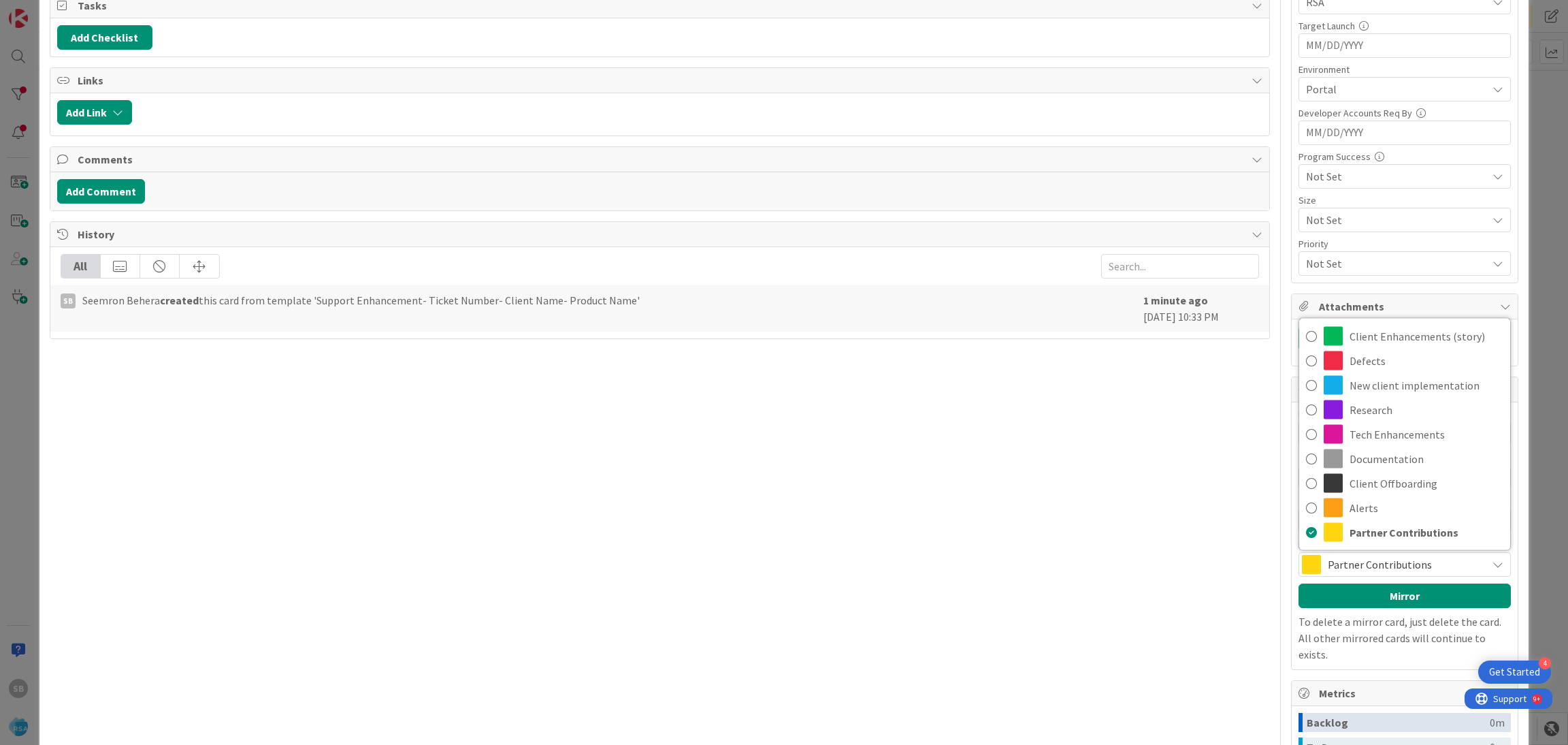
click at [1373, 324] on div "Client Enhancements (story) Defects New client implementation Research Tech Enh…" at bounding box center [1405, 434] width 213 height 233
click at [1373, 333] on span "Client Enhancements (story)" at bounding box center [1427, 336] width 154 height 20
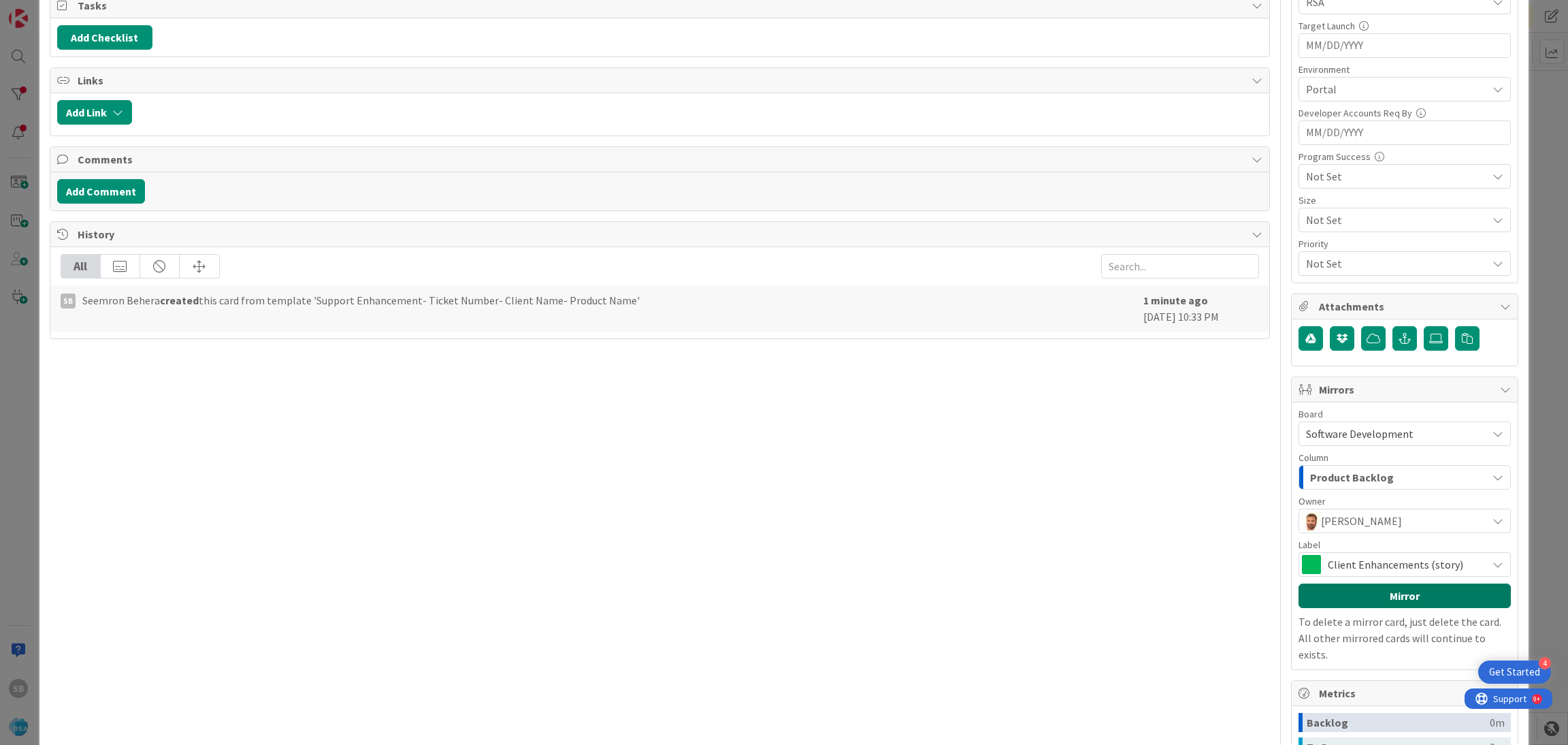
click at [1346, 601] on button "Mirror" at bounding box center [1405, 595] width 213 height 25
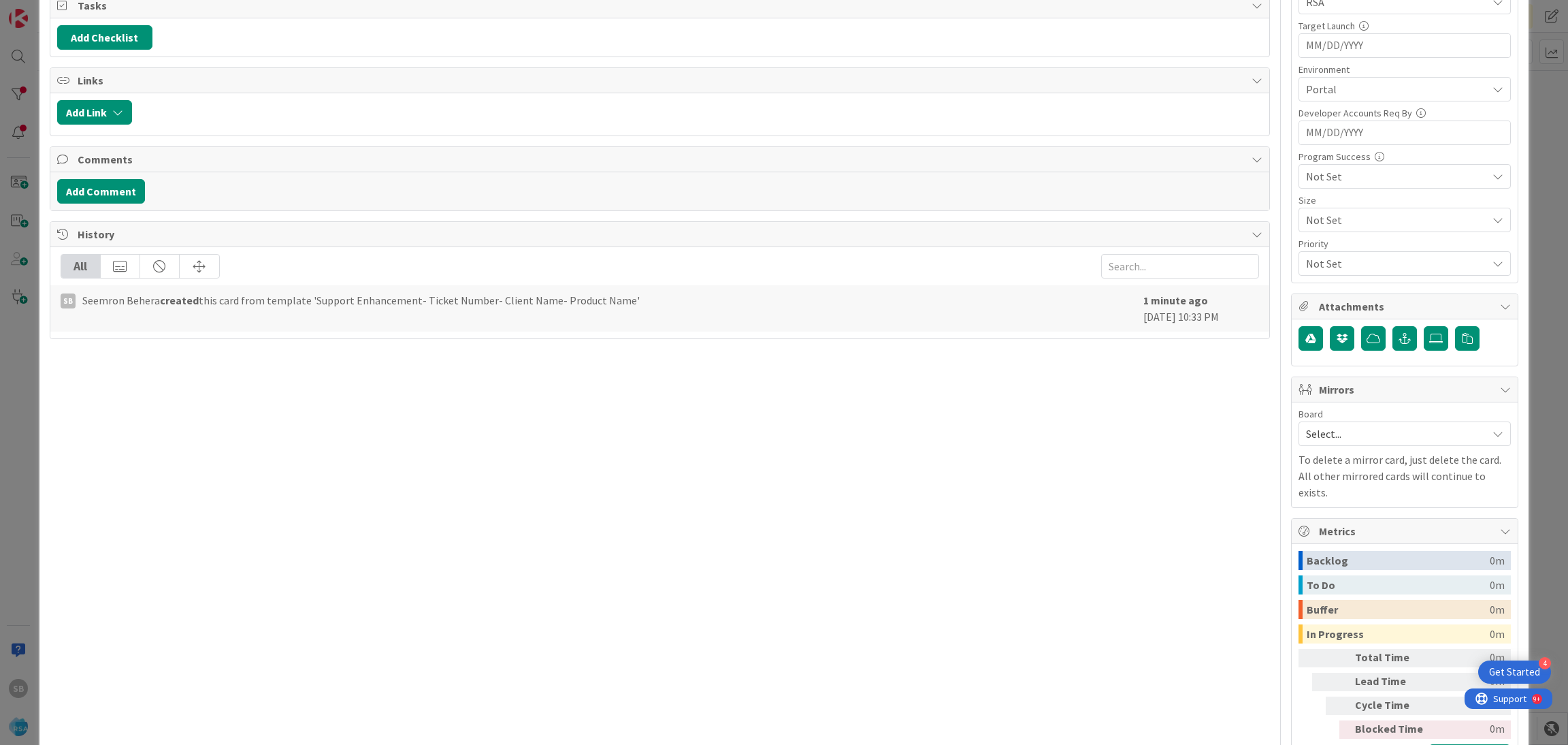
scroll to position [0, 0]
